Goal: Book appointment/travel/reservation

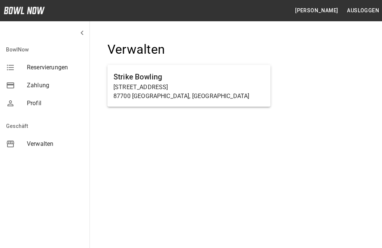
click at [210, 83] on p "[STREET_ADDRESS]" at bounding box center [188, 87] width 151 height 9
click at [218, 85] on p "[STREET_ADDRESS]" at bounding box center [188, 87] width 151 height 9
click at [242, 74] on h6 "Strike Bowling" at bounding box center [188, 77] width 151 height 12
click at [233, 86] on p "[STREET_ADDRESS]" at bounding box center [188, 87] width 151 height 9
click at [219, 87] on p "[STREET_ADDRESS]" at bounding box center [188, 87] width 151 height 9
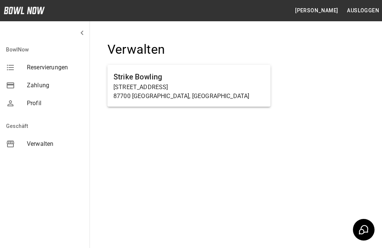
click at [205, 85] on p "[STREET_ADDRESS]" at bounding box center [188, 87] width 151 height 9
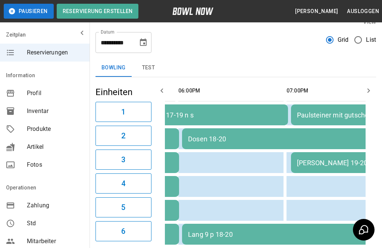
scroll to position [0, 528]
